Goal: Task Accomplishment & Management: Use online tool/utility

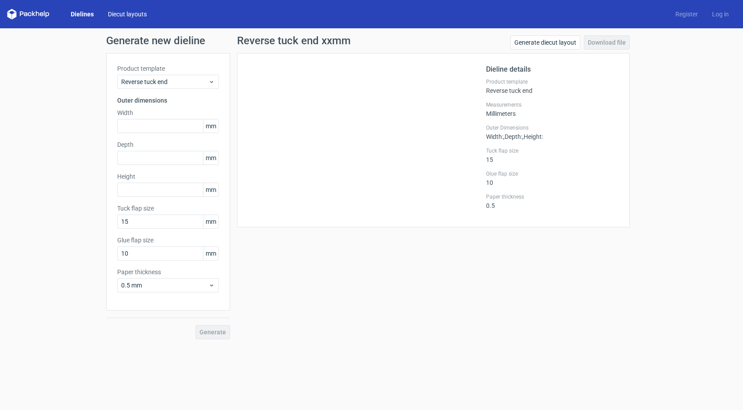
click at [128, 11] on link "Diecut layouts" at bounding box center [127, 14] width 53 height 9
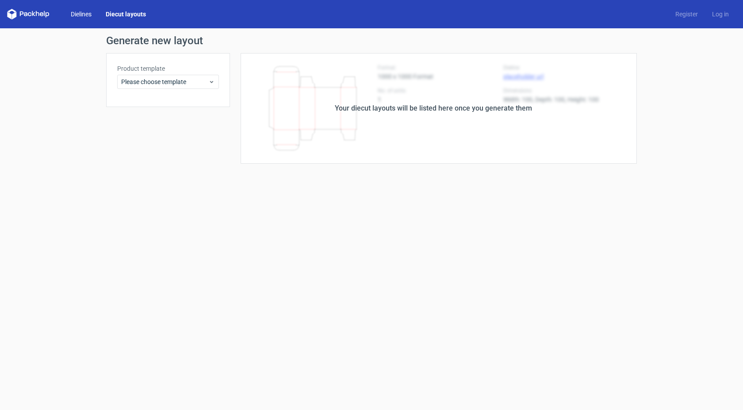
click at [93, 12] on link "Dielines" at bounding box center [81, 14] width 35 height 9
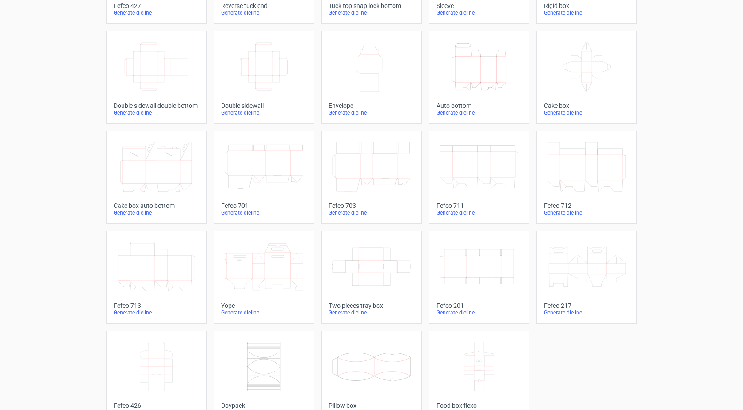
scroll to position [143, 0]
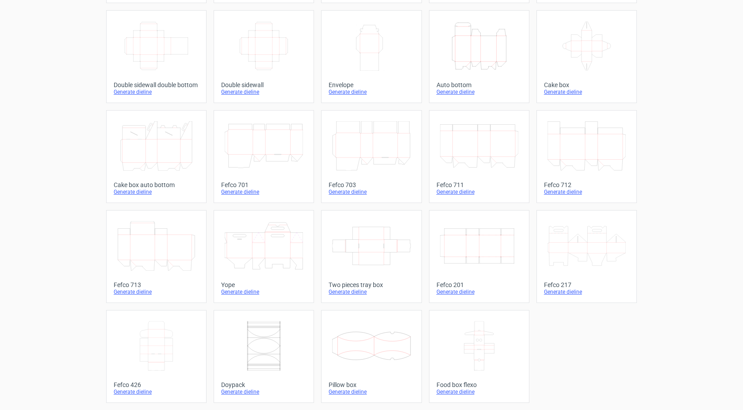
click at [469, 245] on icon "Width Depth Height" at bounding box center [479, 246] width 78 height 50
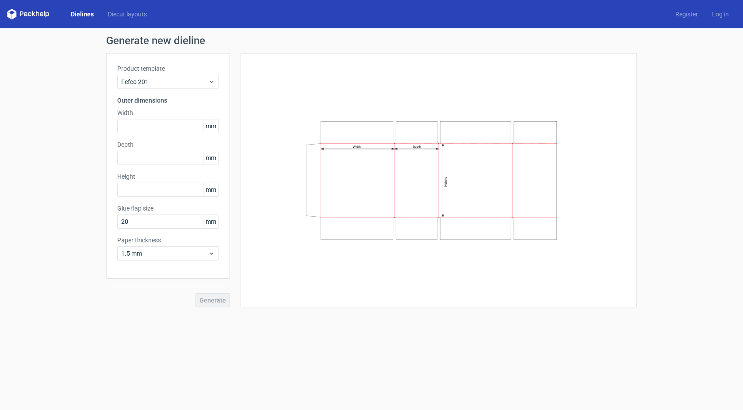
click at [592, 106] on div "Width Depth Height" at bounding box center [439, 180] width 374 height 232
click at [213, 257] on div "1.5 mm" at bounding box center [168, 253] width 102 height 14
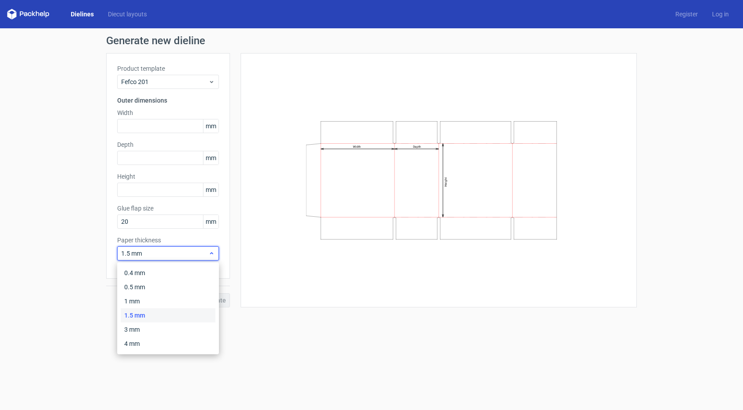
click at [213, 257] on div "1.5 mm" at bounding box center [168, 253] width 102 height 14
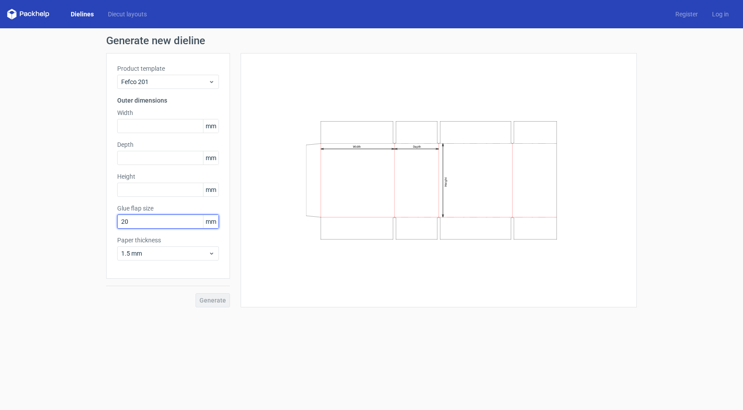
drag, startPoint x: 135, startPoint y: 227, endPoint x: 104, endPoint y: 226, distance: 31.9
click at [104, 226] on div "Generate new dieline Product template Fefco 201 Outer dimensions Width mm Depth…" at bounding box center [371, 171] width 743 height 286
type input "15"
click at [214, 300] on div "Generate" at bounding box center [168, 293] width 124 height 29
click at [150, 128] on input "text" at bounding box center [168, 126] width 102 height 14
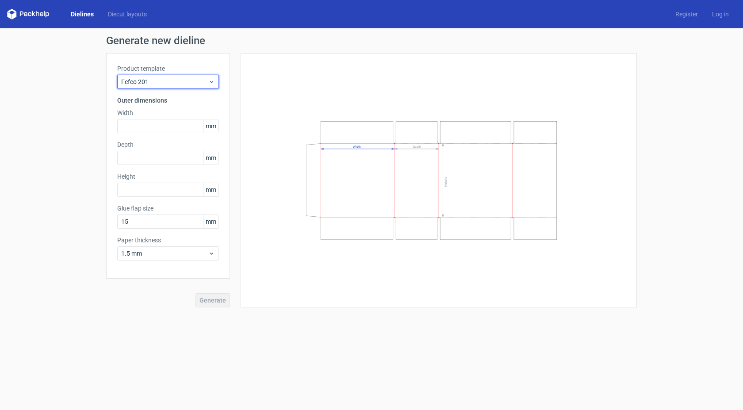
click at [197, 81] on span "Fefco 201" at bounding box center [164, 81] width 87 height 9
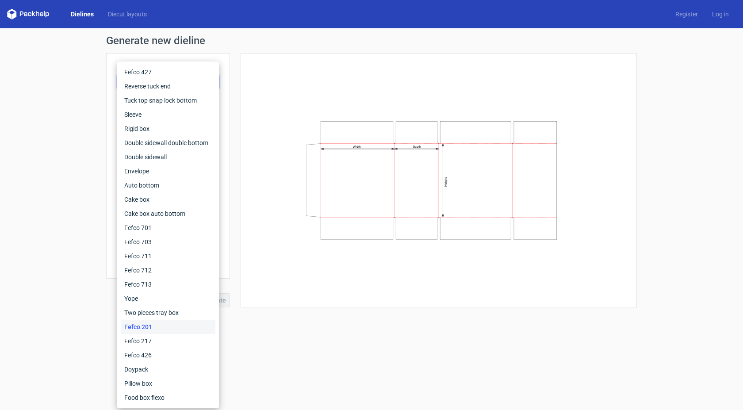
click at [330, 92] on div "Width Depth Height" at bounding box center [439, 180] width 374 height 232
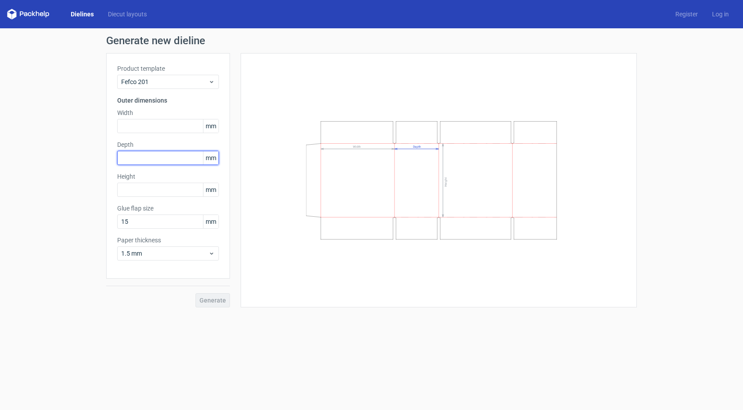
click at [165, 162] on input "text" at bounding box center [168, 158] width 102 height 14
type input "47"
click at [158, 126] on input "text" at bounding box center [168, 126] width 102 height 14
type input "120"
click at [132, 194] on input "text" at bounding box center [168, 190] width 102 height 14
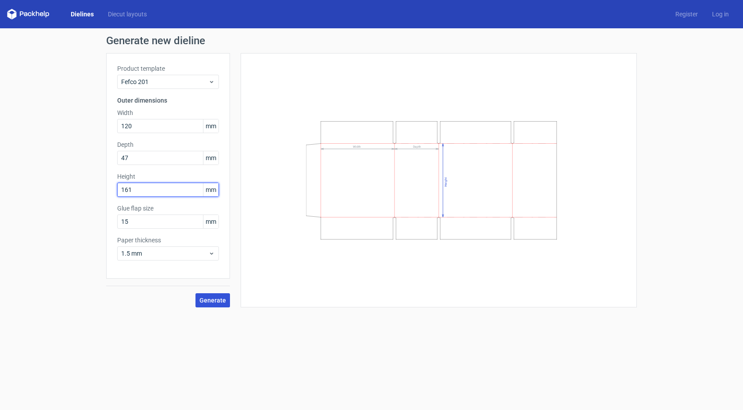
type input "161"
click at [217, 297] on span "Generate" at bounding box center [213, 300] width 27 height 6
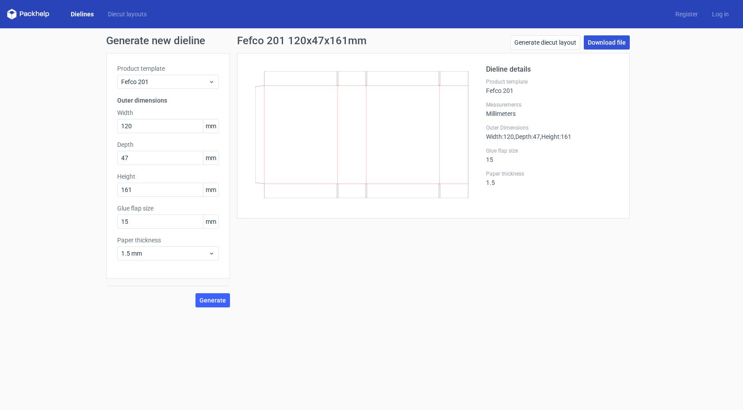
drag, startPoint x: 620, startPoint y: 47, endPoint x: 620, endPoint y: 42, distance: 4.9
click at [620, 46] on link "Download file" at bounding box center [607, 42] width 46 height 14
click at [609, 40] on link "Download file" at bounding box center [607, 42] width 46 height 14
click at [567, 40] on link "Generate diecut layout" at bounding box center [546, 42] width 70 height 14
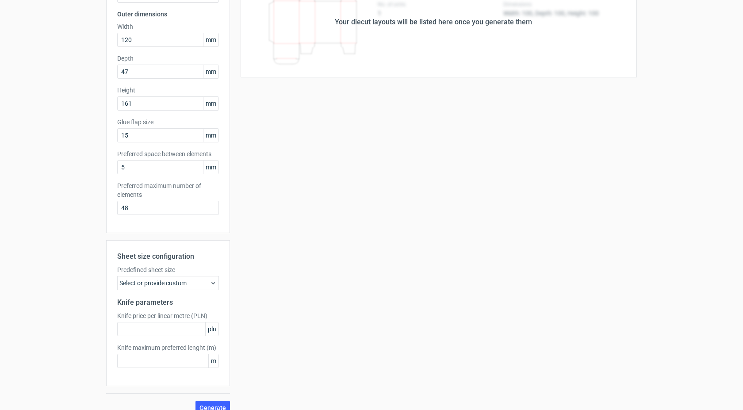
scroll to position [98, 0]
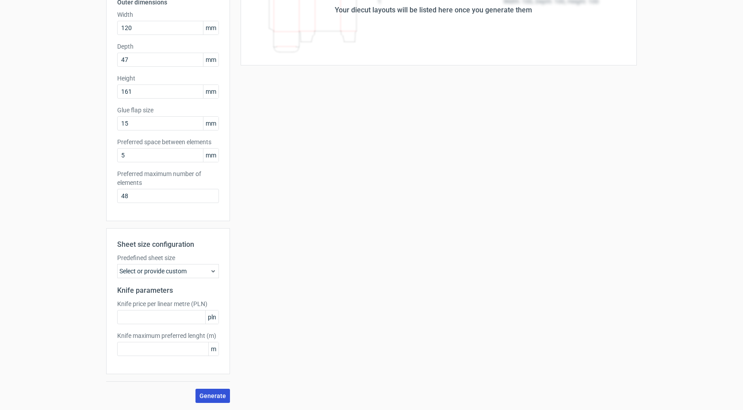
click at [222, 395] on span "Generate" at bounding box center [213, 396] width 27 height 6
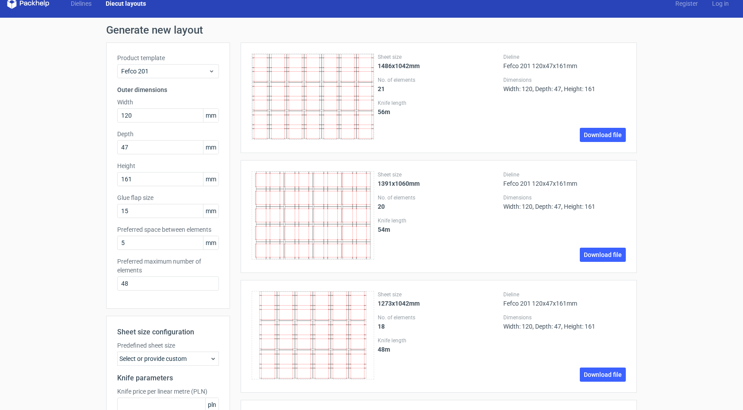
scroll to position [0, 0]
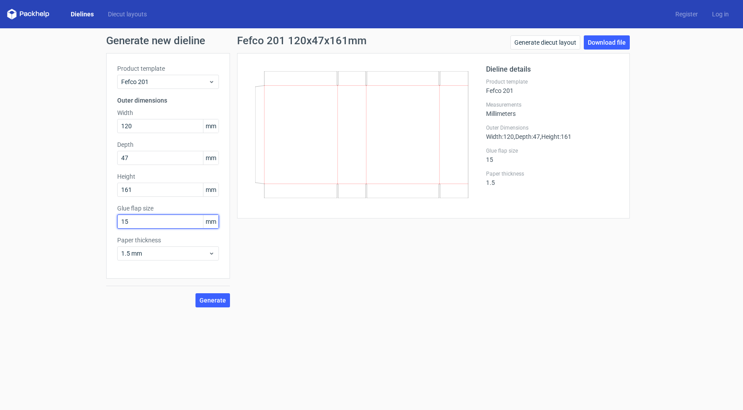
drag, startPoint x: 136, startPoint y: 221, endPoint x: 102, endPoint y: 220, distance: 34.1
click at [102, 220] on div "Generate new dieline Product template Fefco 201 Outer dimensions Width 120 mm D…" at bounding box center [371, 171] width 743 height 286
click at [210, 302] on span "Generate" at bounding box center [213, 300] width 27 height 6
click at [157, 254] on span "1.5 mm" at bounding box center [164, 253] width 87 height 9
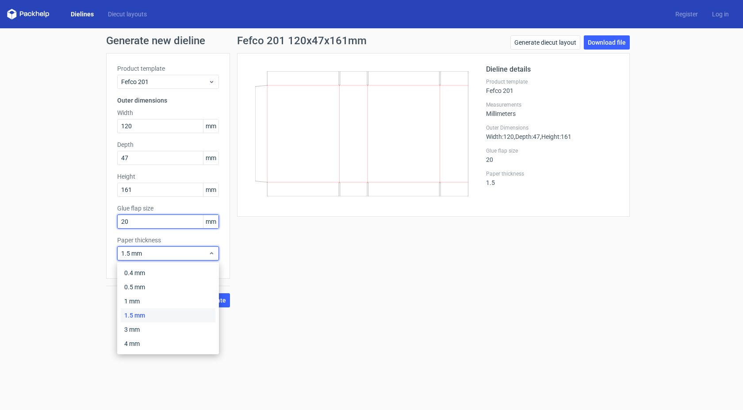
click at [134, 221] on input "20" at bounding box center [168, 222] width 102 height 14
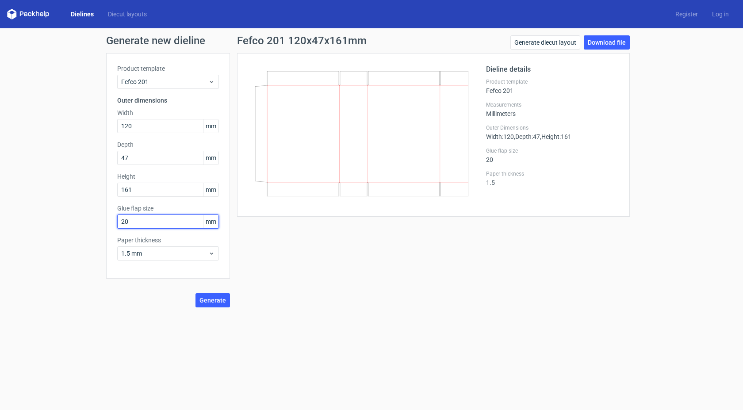
drag, startPoint x: 134, startPoint y: 221, endPoint x: 129, endPoint y: 221, distance: 4.9
click at [129, 221] on input "20" at bounding box center [168, 222] width 102 height 14
type input "15"
click at [196, 293] on button "Generate" at bounding box center [213, 300] width 35 height 14
click at [616, 38] on link "Download file" at bounding box center [607, 42] width 46 height 14
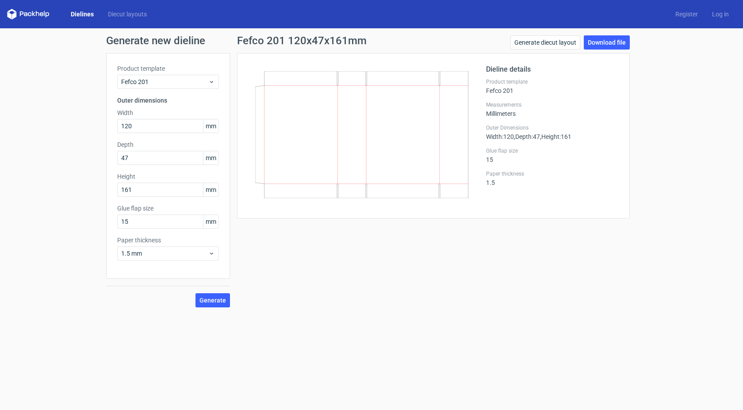
click at [684, 111] on div "Generate new dieline Product template Fefco 201 Outer dimensions Width 120 mm D…" at bounding box center [371, 171] width 743 height 286
click at [606, 42] on link "Download file" at bounding box center [607, 42] width 46 height 14
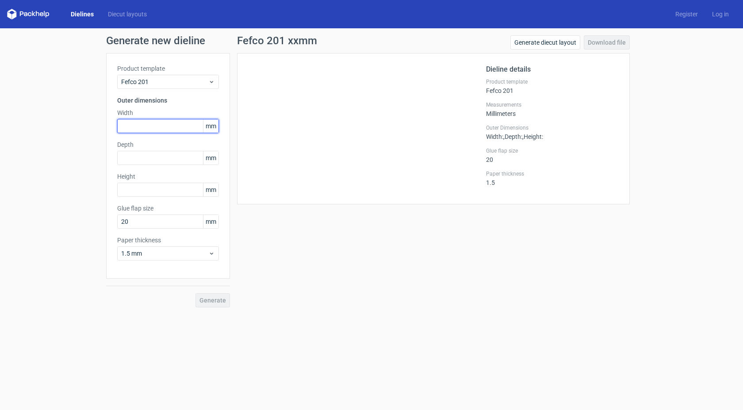
click at [163, 124] on input "text" at bounding box center [168, 126] width 102 height 14
type input "120"
type input "47"
click at [143, 192] on input "text" at bounding box center [168, 190] width 102 height 14
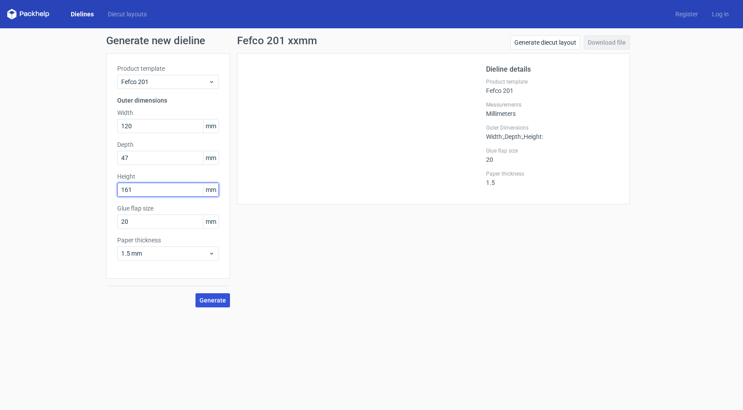
type input "161"
click at [218, 300] on span "Generate" at bounding box center [213, 300] width 27 height 6
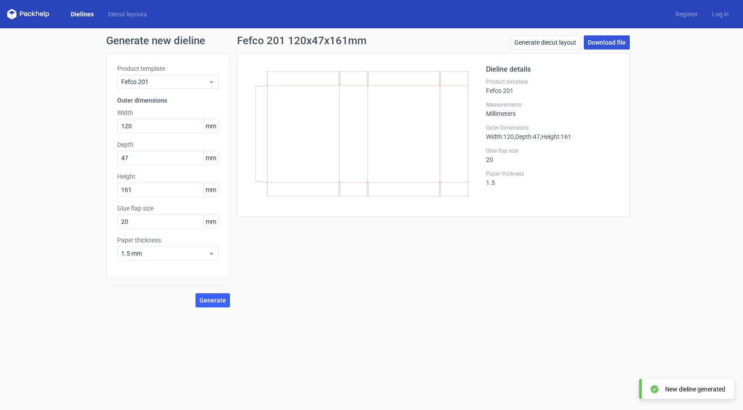
click at [600, 44] on link "Download file" at bounding box center [607, 42] width 46 height 14
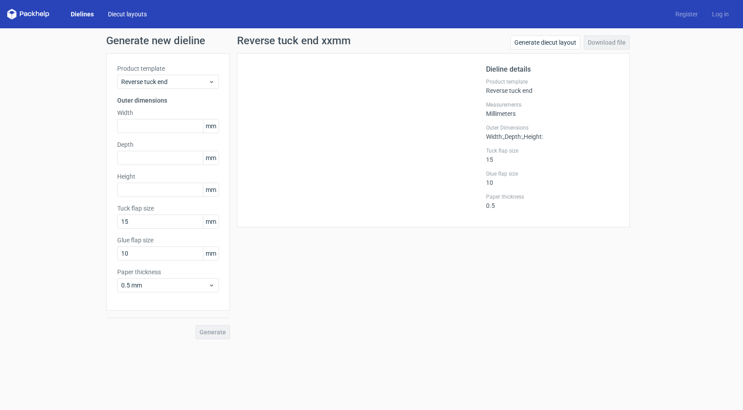
click at [117, 13] on link "Diecut layouts" at bounding box center [127, 14] width 53 height 9
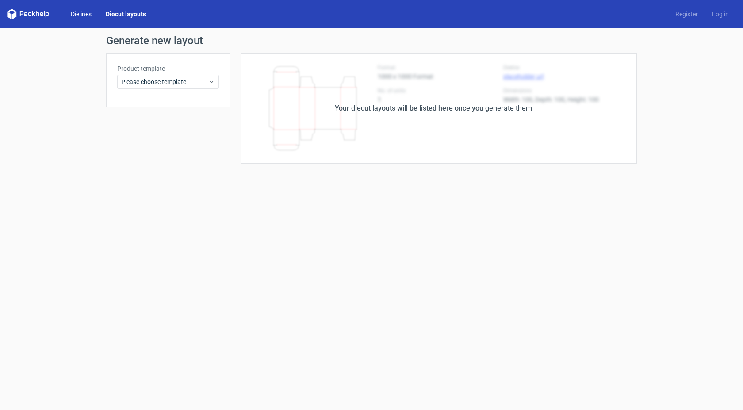
click at [86, 13] on link "Dielines" at bounding box center [81, 14] width 35 height 9
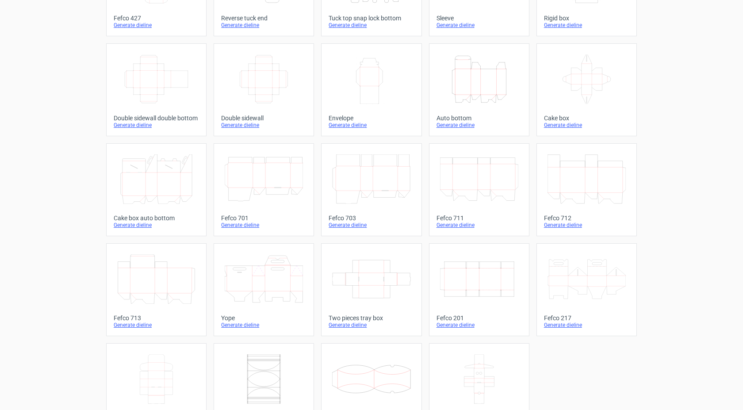
scroll to position [143, 0]
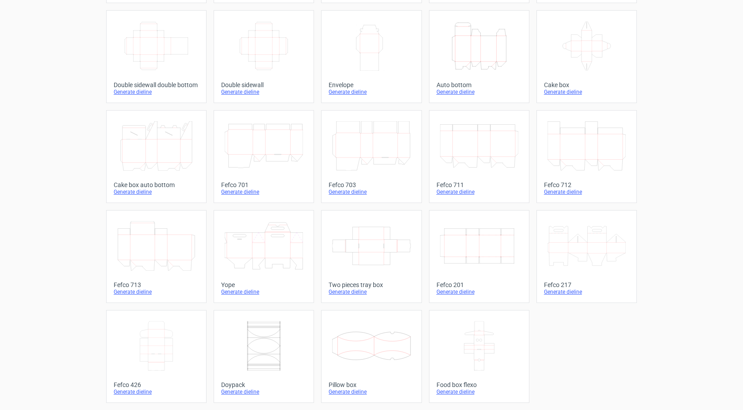
click at [469, 239] on icon "Width Depth Height" at bounding box center [479, 246] width 78 height 50
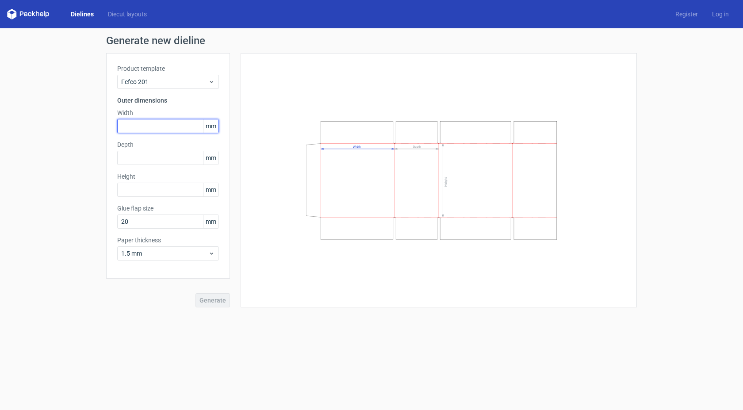
click at [121, 128] on input "text" at bounding box center [168, 126] width 102 height 14
type input "120"
type input "47"
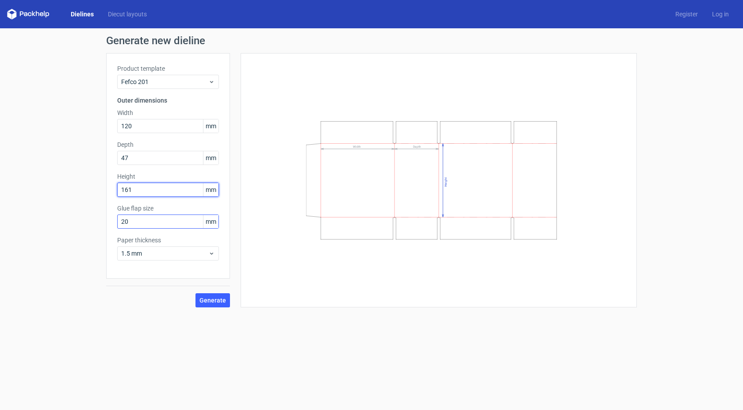
type input "161"
drag, startPoint x: 133, startPoint y: 221, endPoint x: 105, endPoint y: 218, distance: 28.0
click at [104, 220] on div "Generate new dieline Product template Fefco 201 Outer dimensions Width 120 mm D…" at bounding box center [371, 171] width 743 height 286
click at [196, 293] on button "Generate" at bounding box center [213, 300] width 35 height 14
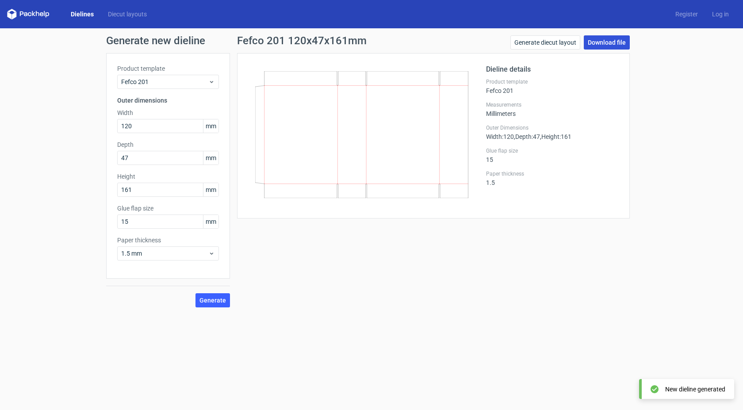
click at [619, 42] on link "Download file" at bounding box center [607, 42] width 46 height 14
click at [621, 41] on link "Download file" at bounding box center [607, 42] width 46 height 14
click at [217, 295] on button "Generate" at bounding box center [213, 300] width 35 height 14
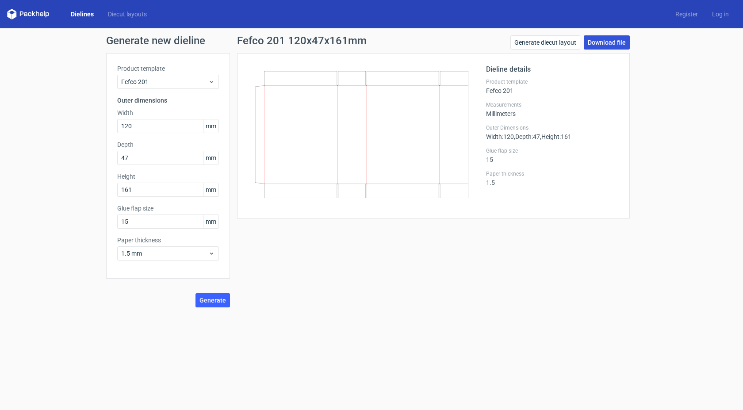
click at [606, 41] on link "Download file" at bounding box center [607, 42] width 46 height 14
click at [696, 127] on div "Generate new dieline Product template Fefco 201 Outer dimensions Width 120 mm D…" at bounding box center [371, 171] width 743 height 286
drag, startPoint x: 132, startPoint y: 219, endPoint x: 0, endPoint y: 241, distance: 134.2
click at [0, 233] on div "Generate new dieline Product template Fefco 201 Outer dimensions Width 120 mm D…" at bounding box center [371, 171] width 743 height 286
type input "1"
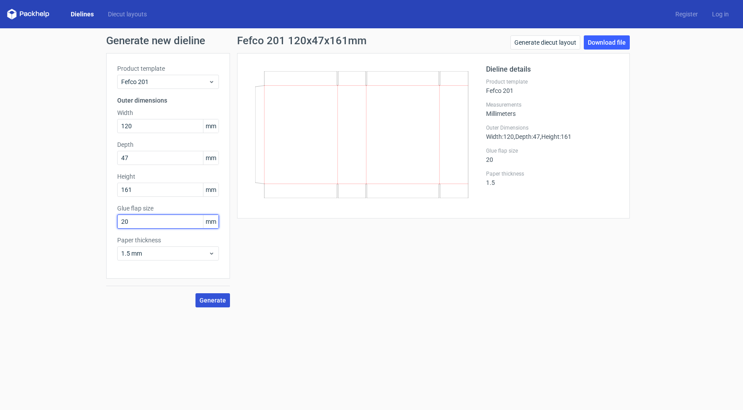
type input "20"
click at [219, 300] on span "Generate" at bounding box center [213, 300] width 27 height 6
click at [616, 42] on link "Download file" at bounding box center [607, 42] width 46 height 14
drag, startPoint x: 152, startPoint y: 157, endPoint x: 98, endPoint y: 158, distance: 54.0
click at [98, 158] on div "Generate new dieline Product template Fefco 201 Outer dimensions Width 120 mm D…" at bounding box center [371, 171] width 743 height 286
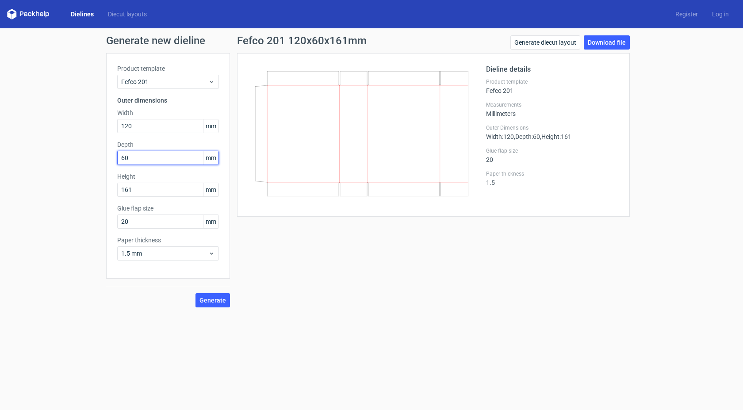
type input "60"
click at [277, 289] on div "Fefco 201 120x60x161mm Generate diecut layout Download file Dieline details Pro…" at bounding box center [433, 171] width 407 height 272
